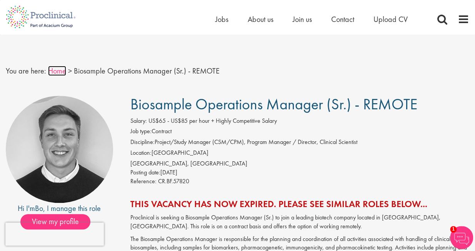
click at [55, 74] on link "Home" at bounding box center [57, 71] width 18 height 10
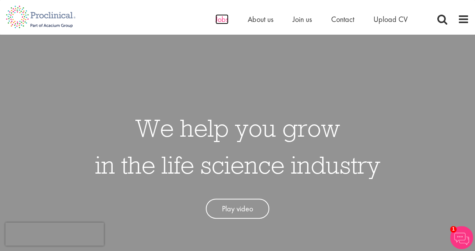
click at [222, 20] on span "Jobs" at bounding box center [221, 19] width 13 height 10
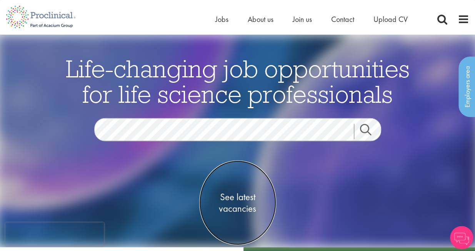
click at [248, 202] on span "See latest vacancies" at bounding box center [237, 202] width 77 height 23
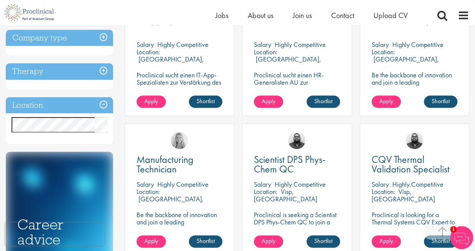
scroll to position [330, 0]
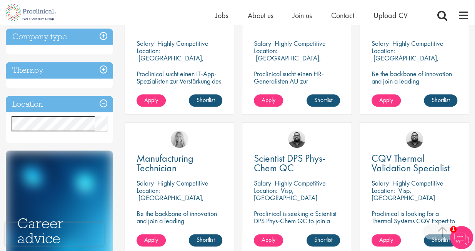
drag, startPoint x: 478, startPoint y: 39, endPoint x: 478, endPoint y: 116, distance: 77.6
click at [474, 116] on html "This website uses cookies. By continuing to use this site, you are giving your …" at bounding box center [237, 242] width 475 height 1145
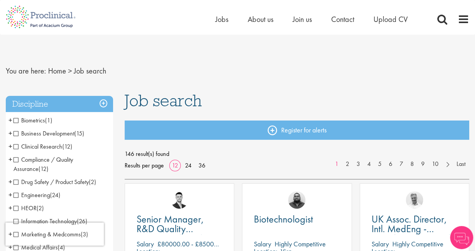
click at [102, 103] on h3 "Discipline" at bounding box center [59, 104] width 107 height 17
